Goal: Information Seeking & Learning: Learn about a topic

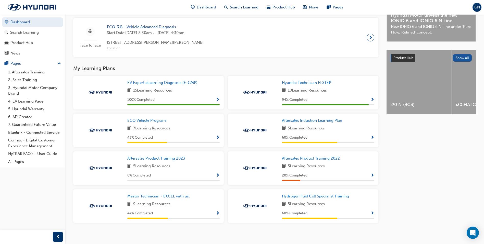
scroll to position [166, 0]
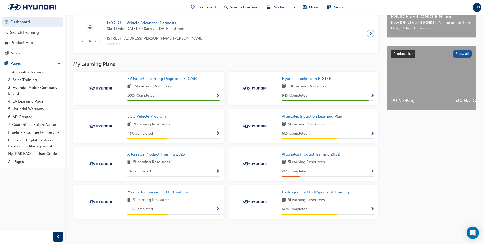
click at [156, 114] on span "ECO Vehicle Program" at bounding box center [146, 116] width 39 height 5
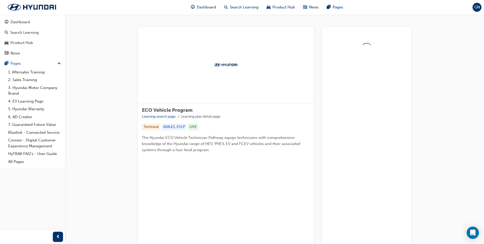
scroll to position [37, 0]
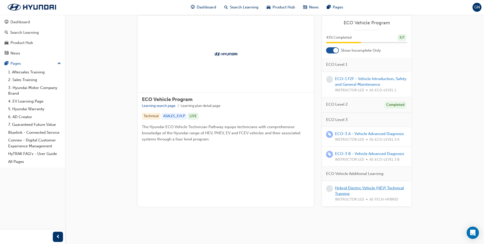
click at [353, 185] on link "Hybrid Electric Vehicle (HEV) Technical Training" at bounding box center [369, 190] width 69 height 10
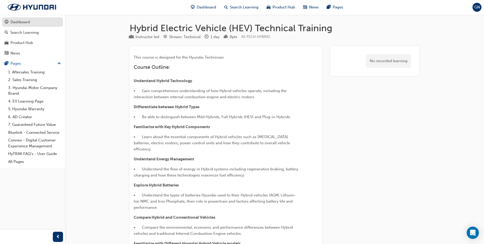
click at [28, 25] on link "Dashboard" at bounding box center [32, 21] width 61 height 9
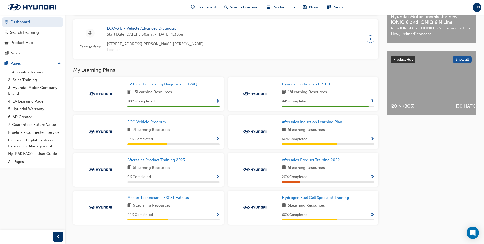
scroll to position [166, 0]
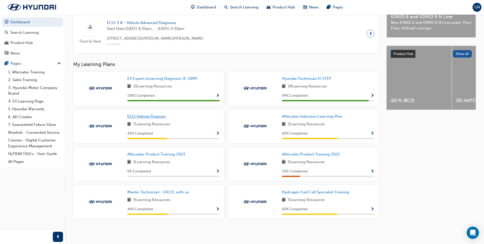
click at [141, 116] on span "ECO Vehicle Program" at bounding box center [146, 116] width 39 height 5
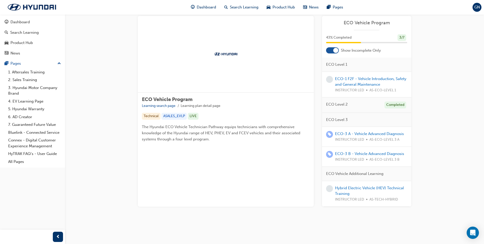
scroll to position [37, 0]
click at [351, 185] on link "Hybrid Electric Vehicle (HEV) Technical Training" at bounding box center [369, 190] width 69 height 10
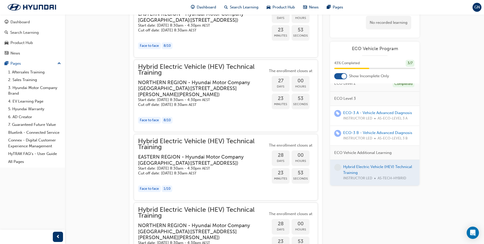
scroll to position [614, 0]
